Goal: Task Accomplishment & Management: Manage account settings

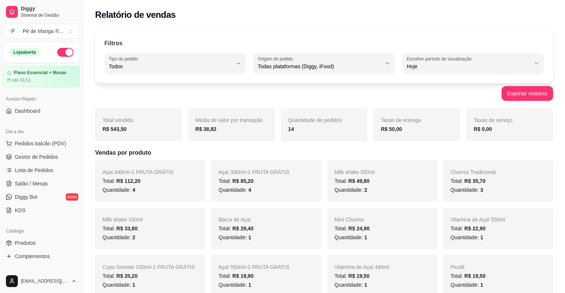
select select "ALL"
select select "0"
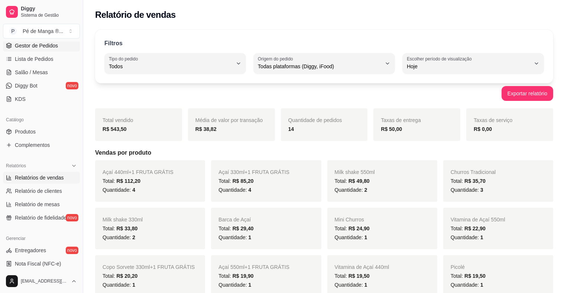
click at [33, 45] on span "Gestor de Pedidos" at bounding box center [36, 45] width 43 height 7
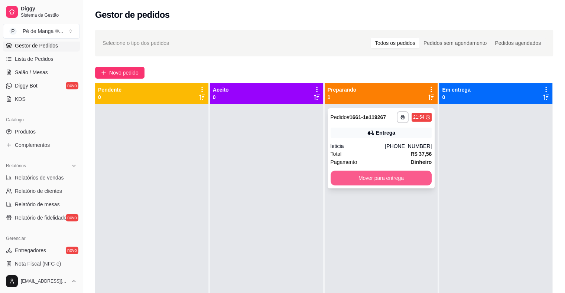
click at [385, 176] on button "Mover para entrega" at bounding box center [381, 178] width 101 height 15
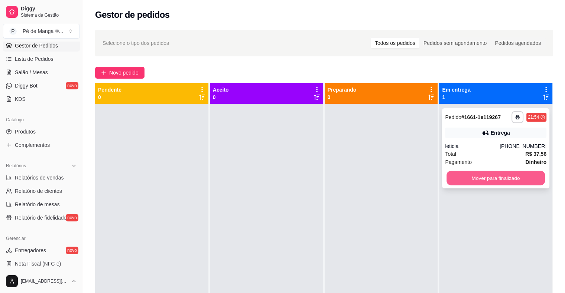
click at [499, 175] on button "Mover para finalizado" at bounding box center [495, 178] width 98 height 14
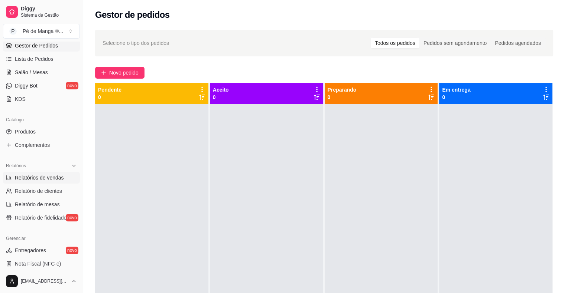
click at [49, 177] on span "Relatórios de vendas" at bounding box center [39, 177] width 49 height 7
select select "ALL"
select select "0"
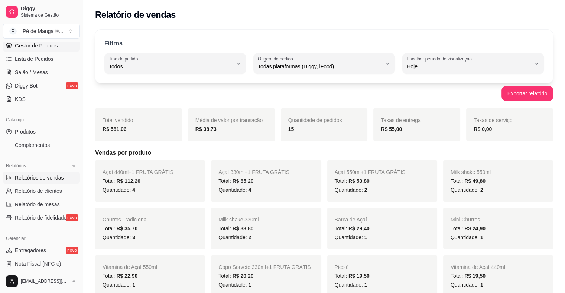
click at [26, 44] on span "Gestor de Pedidos" at bounding box center [36, 45] width 43 height 7
